Goal: Find specific page/section: Find specific page/section

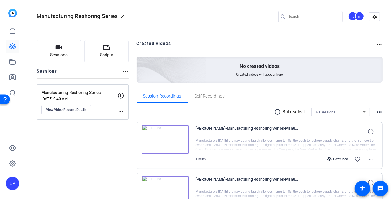
click at [12, 46] on icon at bounding box center [13, 46] width 6 height 6
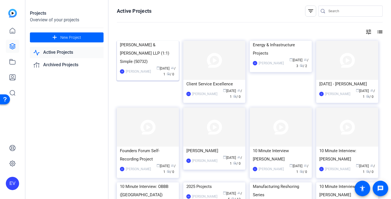
click at [153, 41] on img at bounding box center [148, 41] width 62 height 0
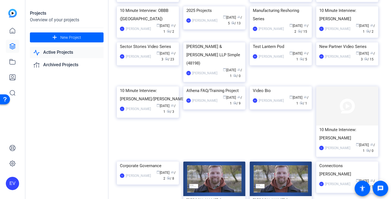
scroll to position [190, 0]
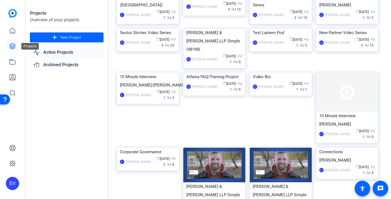
click at [13, 49] on icon at bounding box center [13, 46] width 6 height 6
click at [13, 31] on icon at bounding box center [12, 30] width 7 height 7
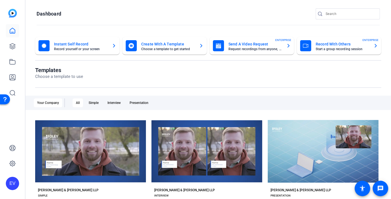
click at [117, 21] on openreel-divider-bar at bounding box center [208, 25] width 343 height 12
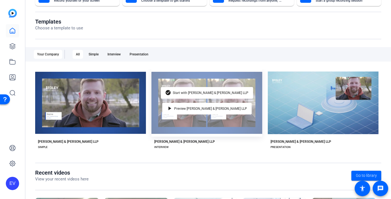
scroll to position [66, 0]
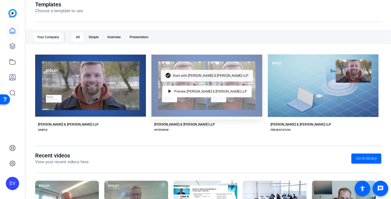
click at [207, 74] on span "Start with [PERSON_NAME] & [PERSON_NAME] LLP" at bounding box center [211, 75] width 76 height 3
